Goal: Task Accomplishment & Management: Understand process/instructions

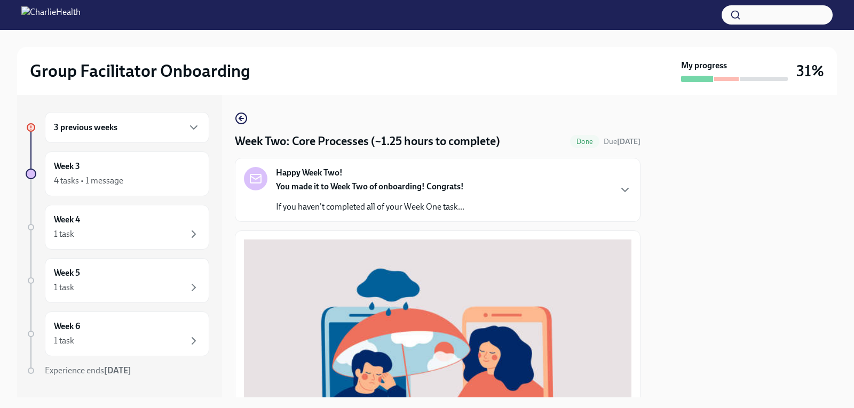
scroll to position [388, 0]
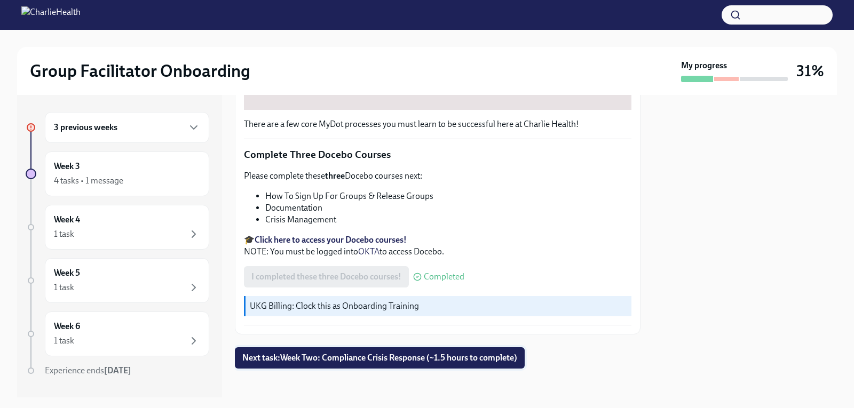
click at [412, 353] on span "Next task : Week Two: Compliance Crisis Response (~1.5 hours to complete)" at bounding box center [379, 358] width 275 height 11
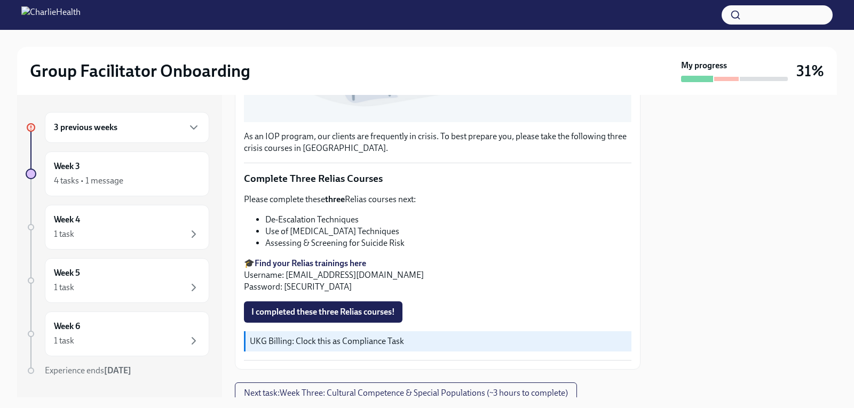
scroll to position [374, 0]
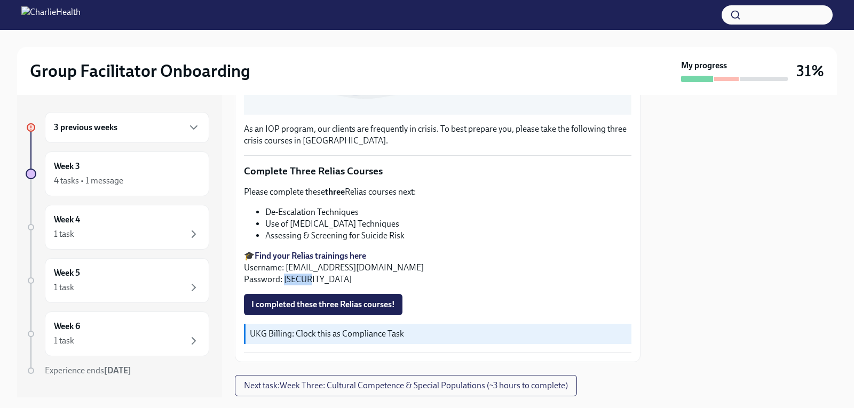
drag, startPoint x: 315, startPoint y: 274, endPoint x: 283, endPoint y: 278, distance: 32.8
click at [283, 278] on p "🎓 Find your Relias trainings here Username: [EMAIL_ADDRESS][DOMAIN_NAME] Passwo…" at bounding box center [438, 267] width 388 height 35
copy p "ch1234"
click at [486, 254] on p "🎓 Find your Relias trainings here Username: [EMAIL_ADDRESS][DOMAIN_NAME] Passwo…" at bounding box center [438, 267] width 388 height 35
drag, startPoint x: 416, startPoint y: 264, endPoint x: 289, endPoint y: 264, distance: 127.0
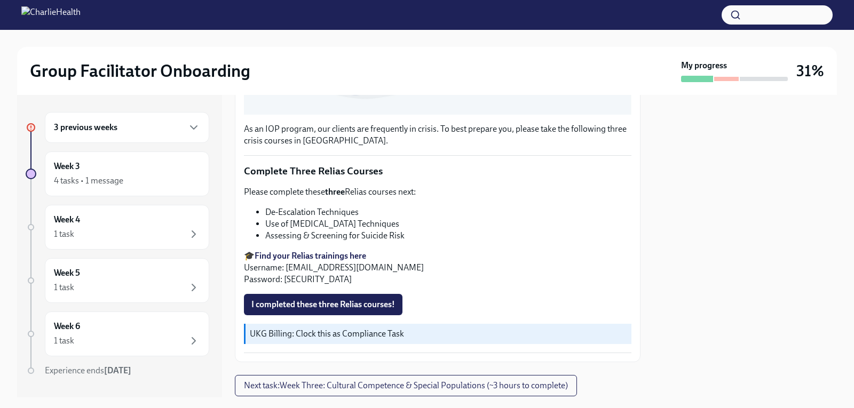
click at [289, 264] on p "🎓 Find your Relias trainings here Username: [EMAIL_ADDRESS][DOMAIN_NAME] Passwo…" at bounding box center [438, 267] width 388 height 35
copy p "[EMAIL_ADDRESS][DOMAIN_NAME]"
click at [300, 251] on strong "Find your Relias trainings here" at bounding box center [311, 256] width 112 height 10
